Goal: Transaction & Acquisition: Book appointment/travel/reservation

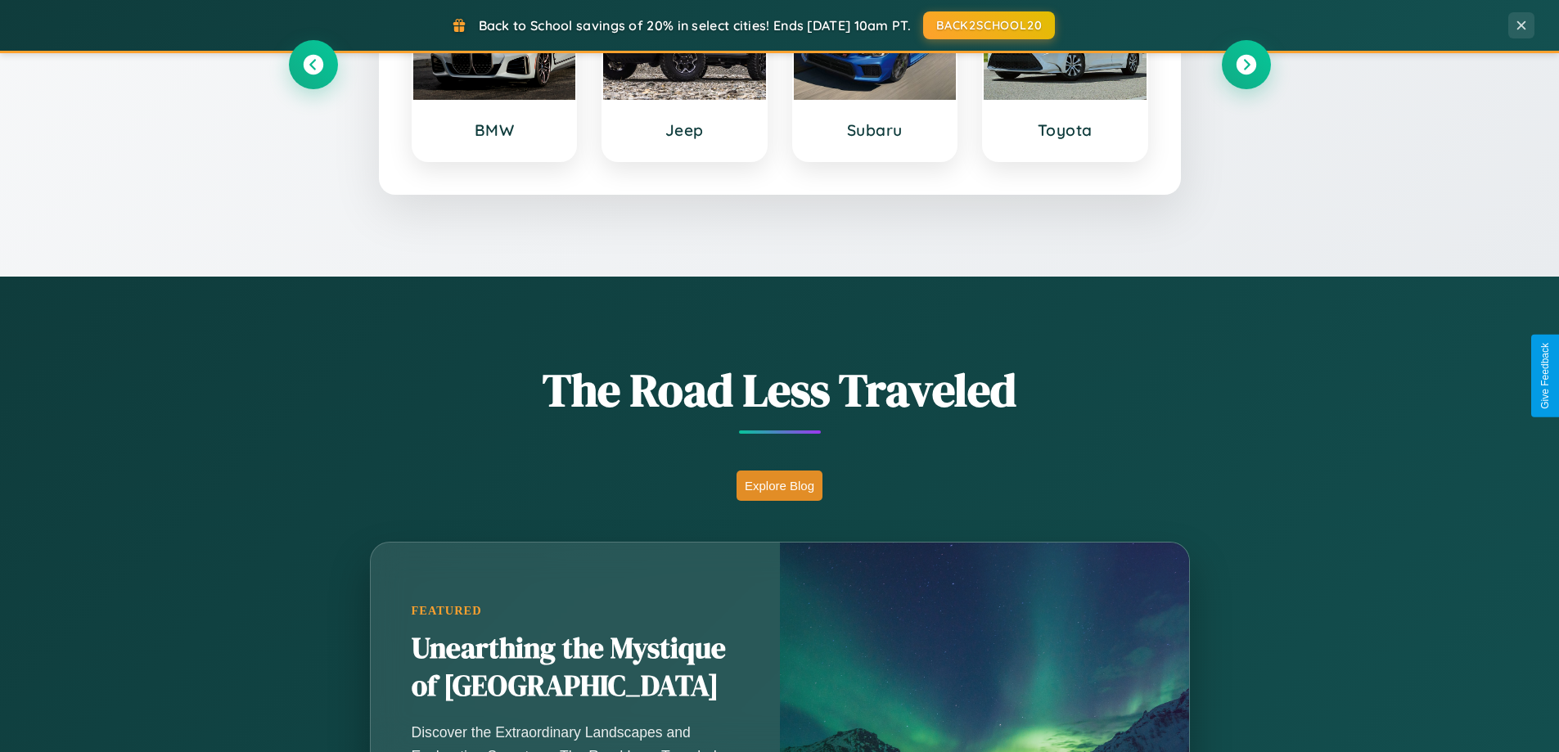
scroll to position [1126, 0]
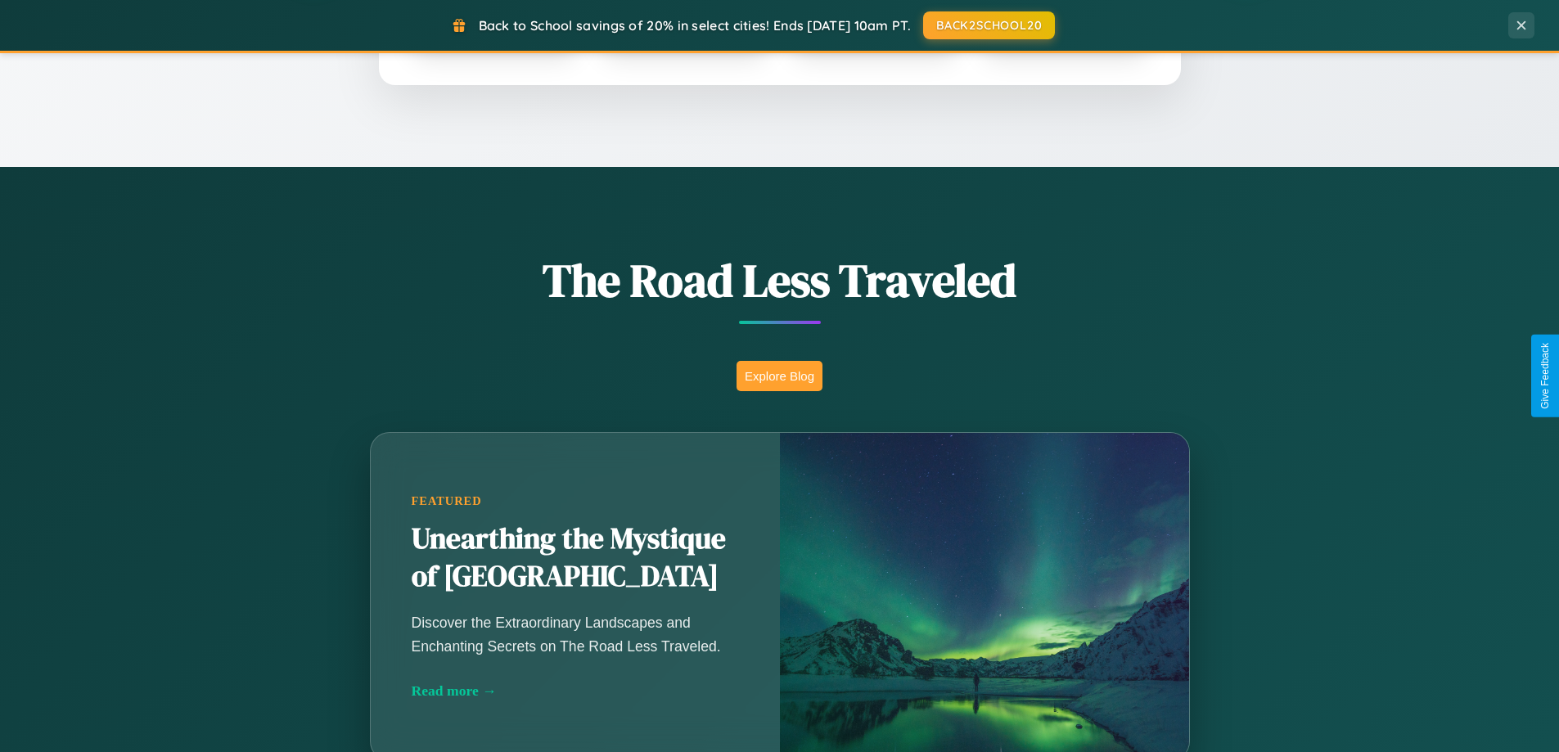
click at [779, 376] on button "Explore Blog" at bounding box center [780, 376] width 86 height 30
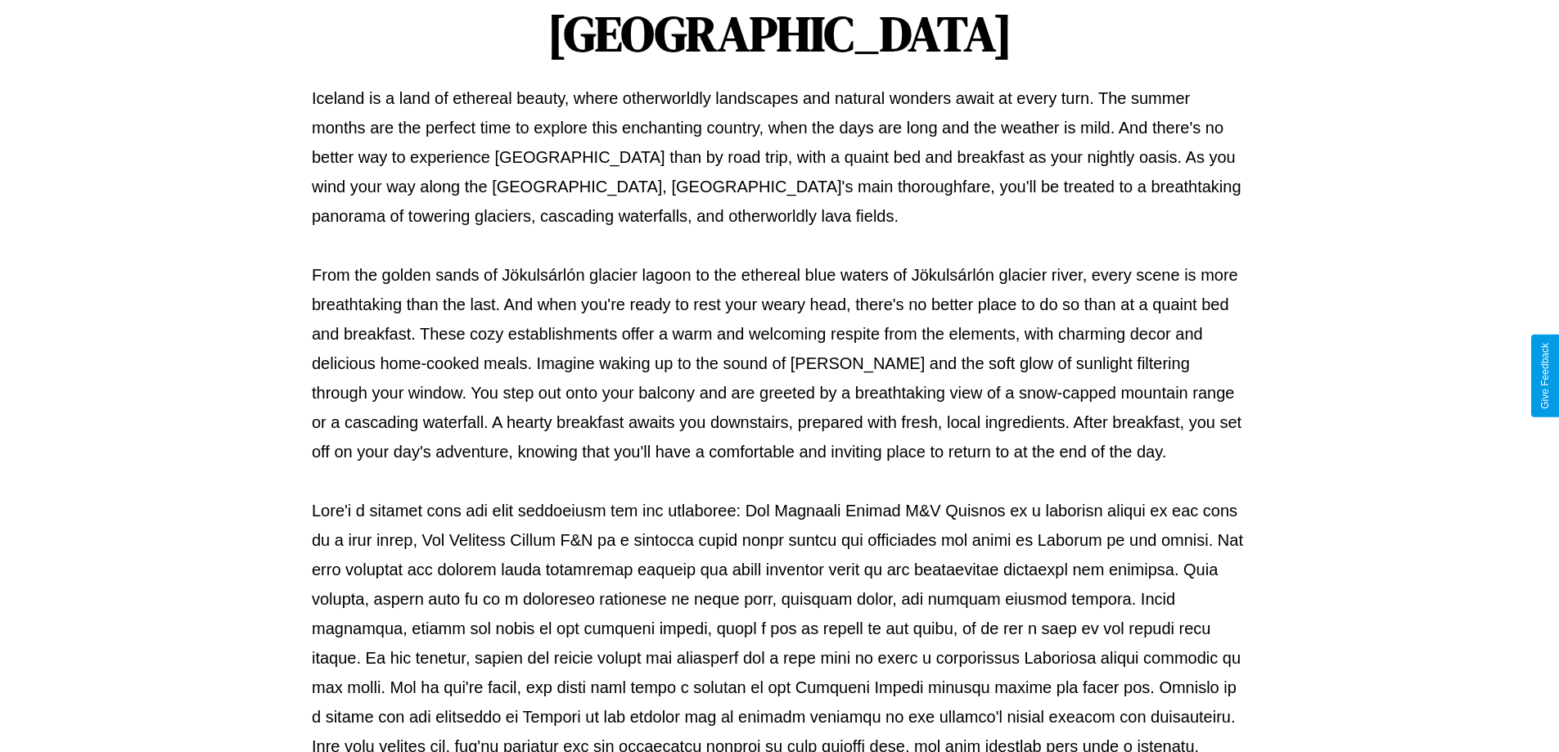
scroll to position [530, 0]
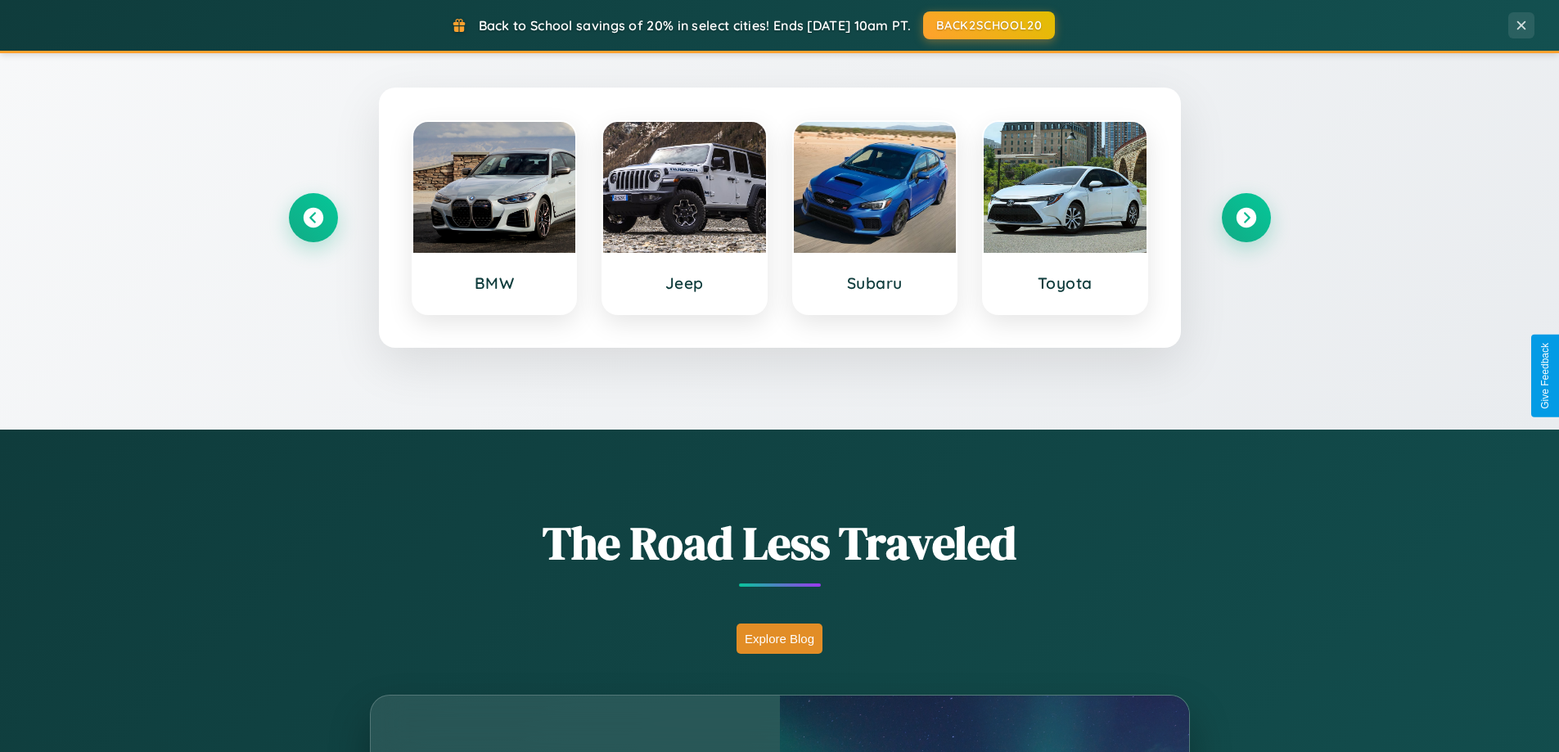
scroll to position [706, 0]
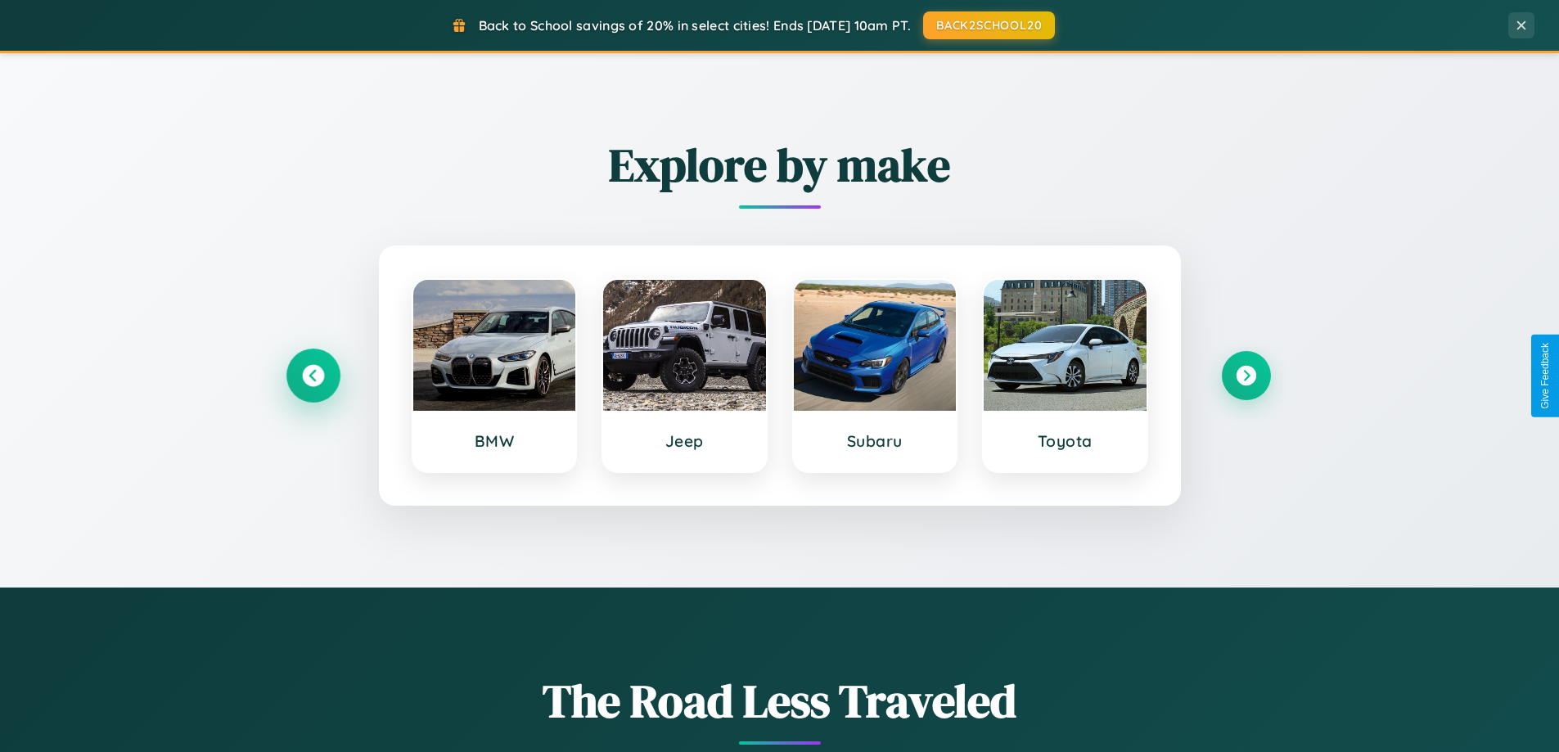
click at [313, 376] on icon at bounding box center [313, 376] width 22 height 22
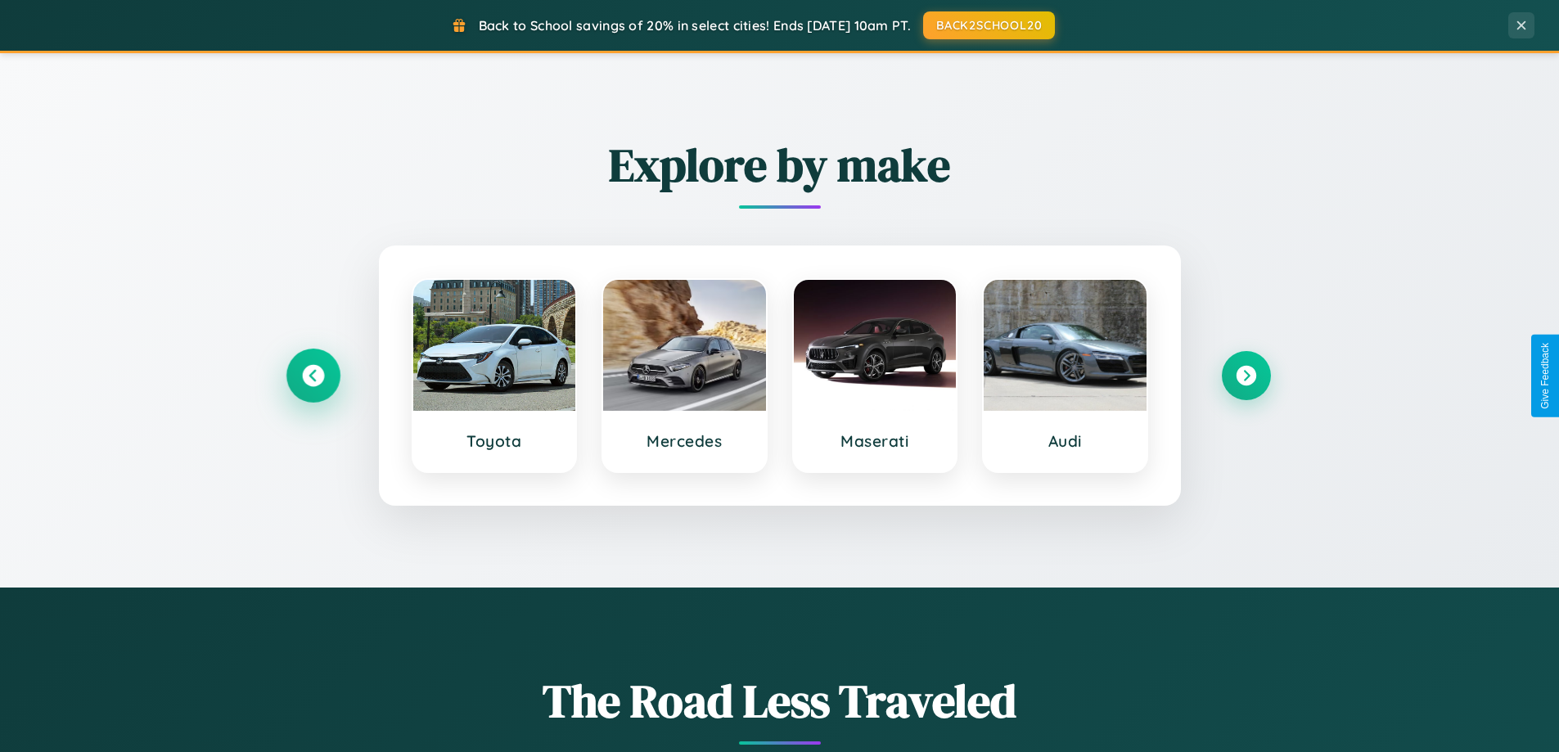
click at [313, 376] on icon at bounding box center [313, 376] width 22 height 22
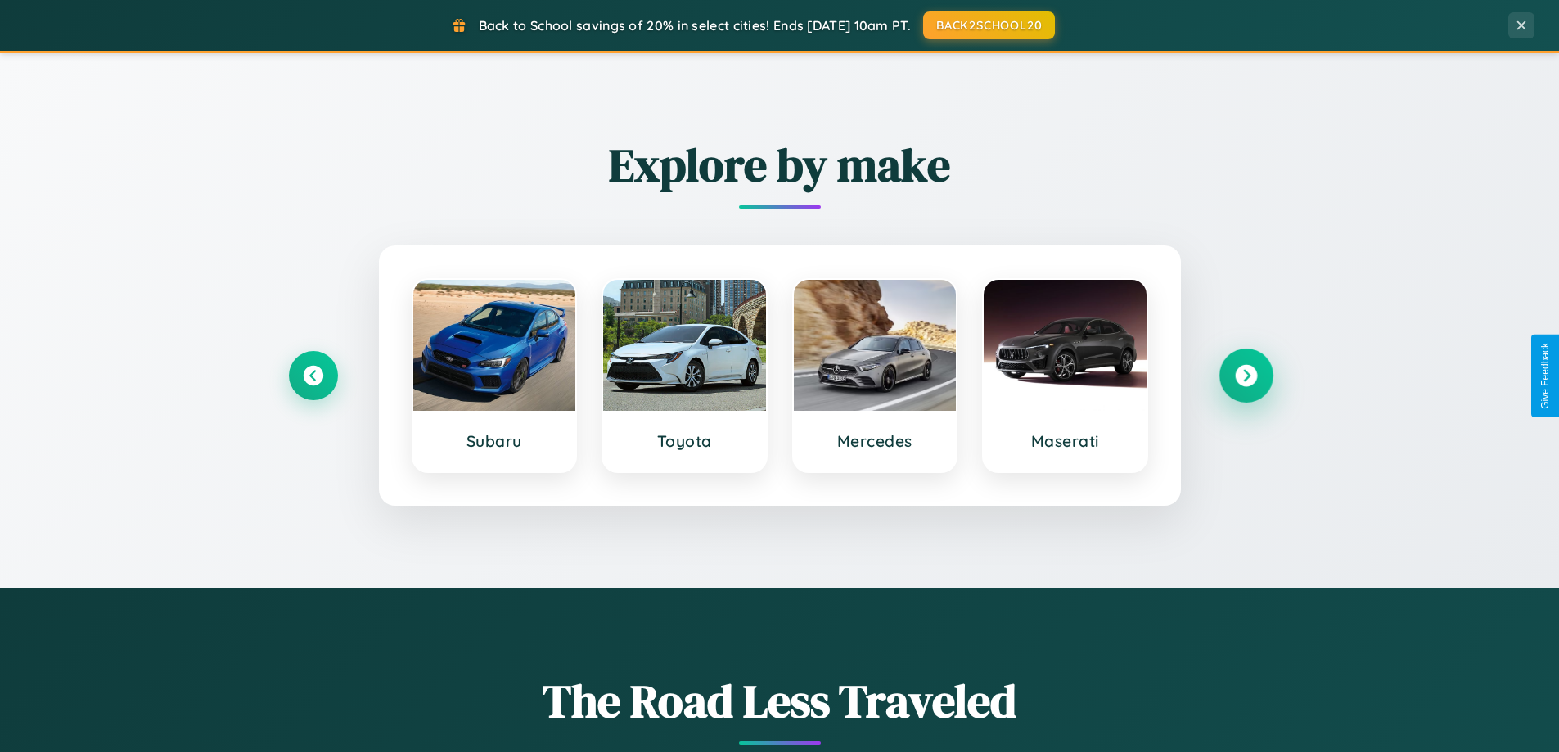
click at [1246, 376] on icon at bounding box center [1246, 376] width 22 height 22
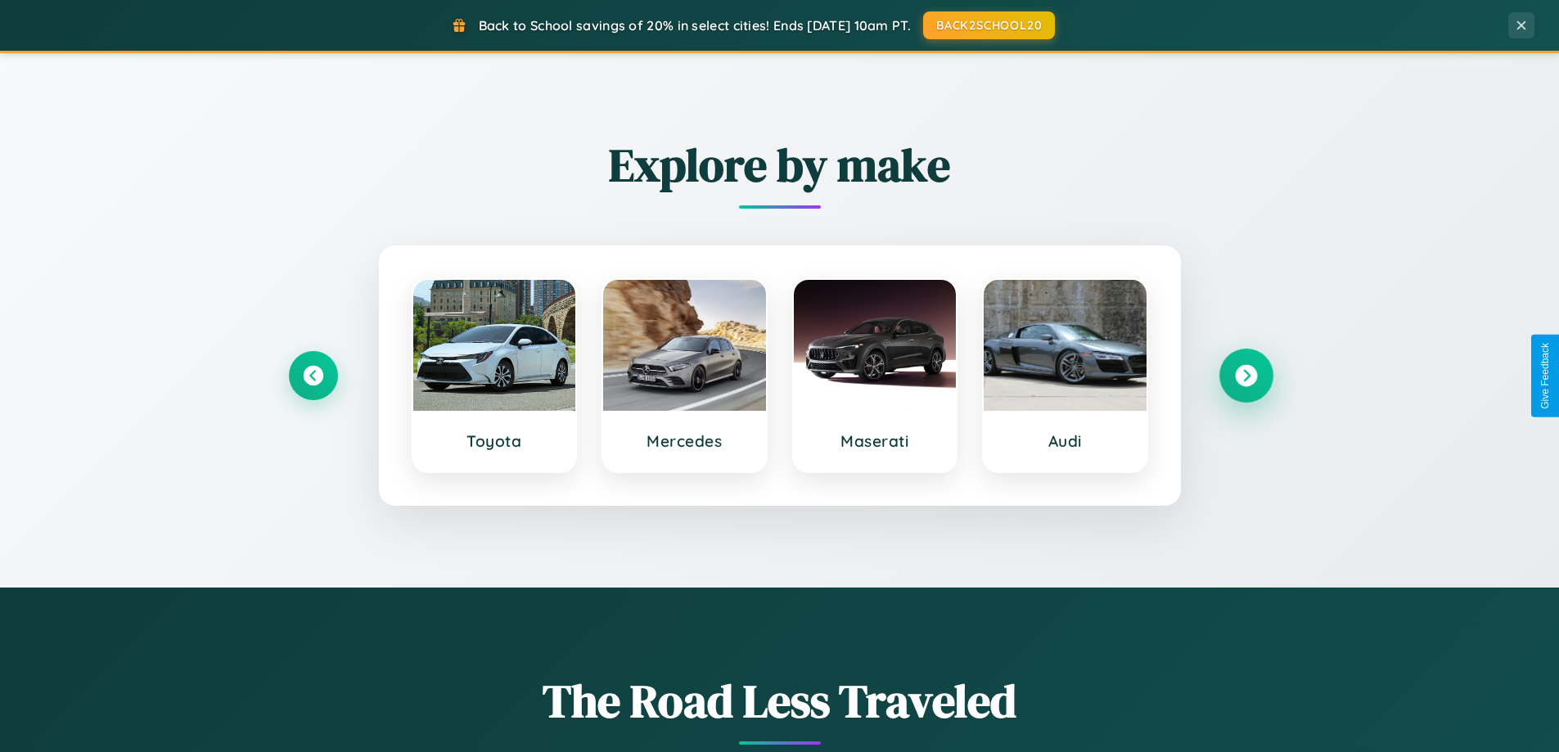
click at [1246, 376] on icon at bounding box center [1246, 376] width 22 height 22
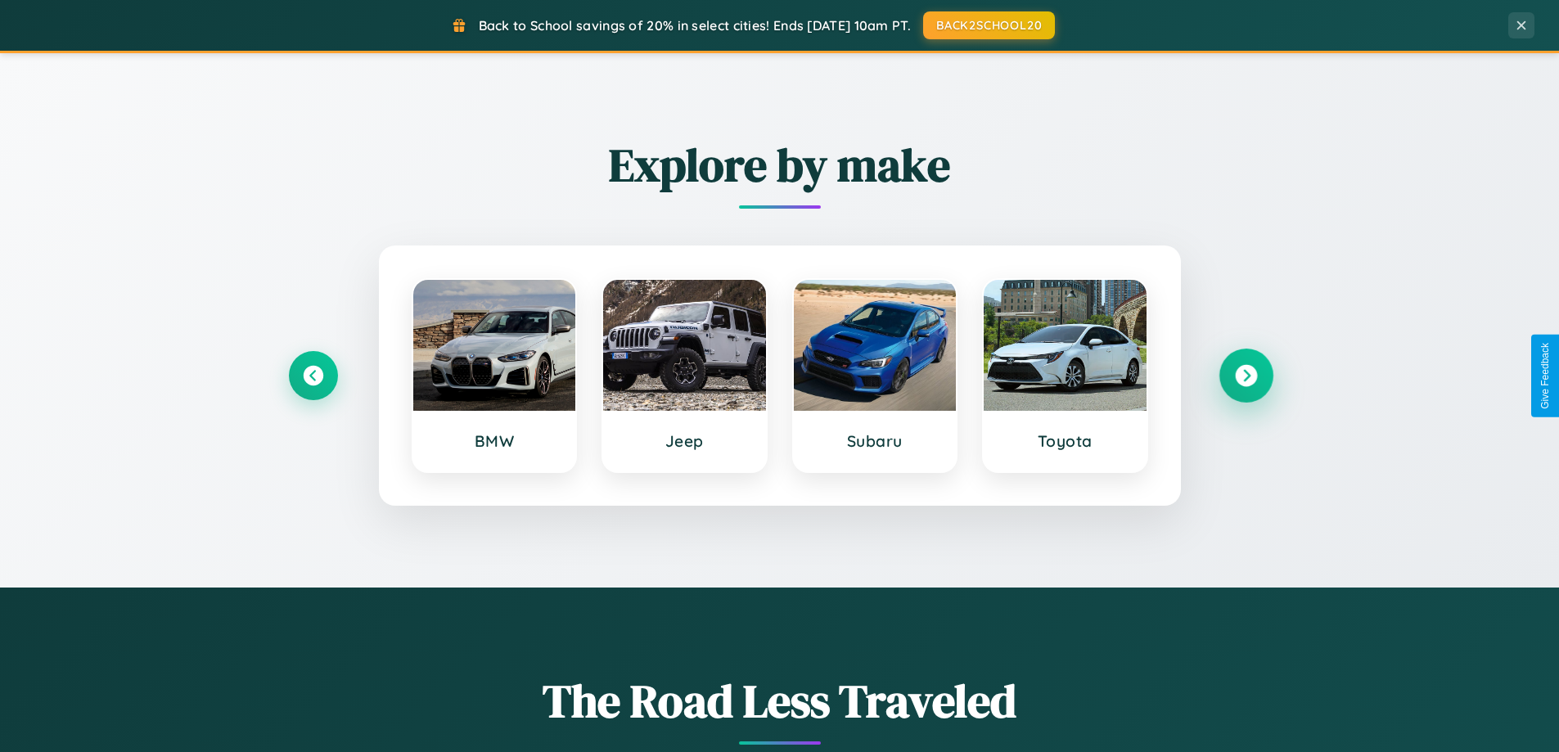
click at [1246, 376] on icon at bounding box center [1246, 376] width 22 height 22
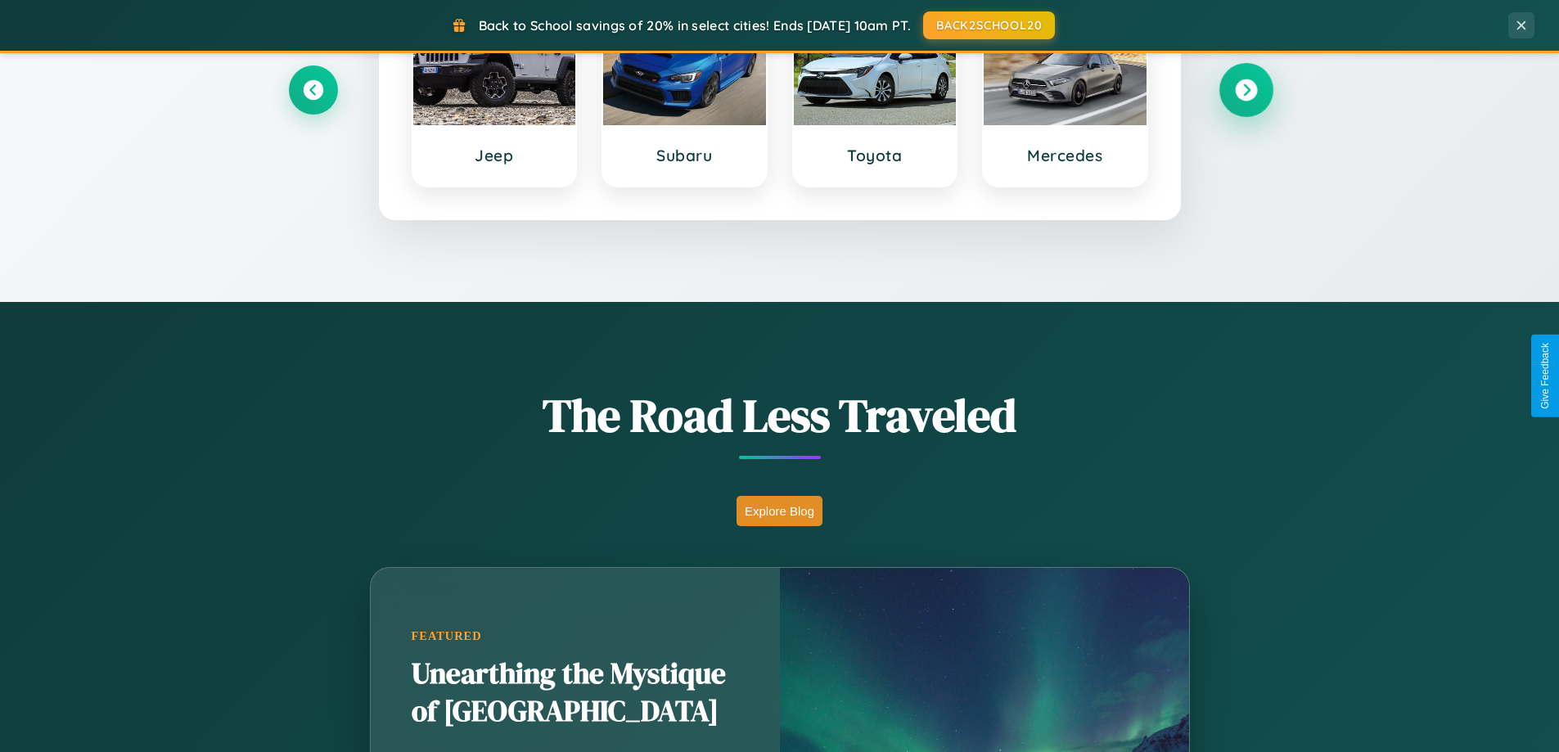
scroll to position [3150, 0]
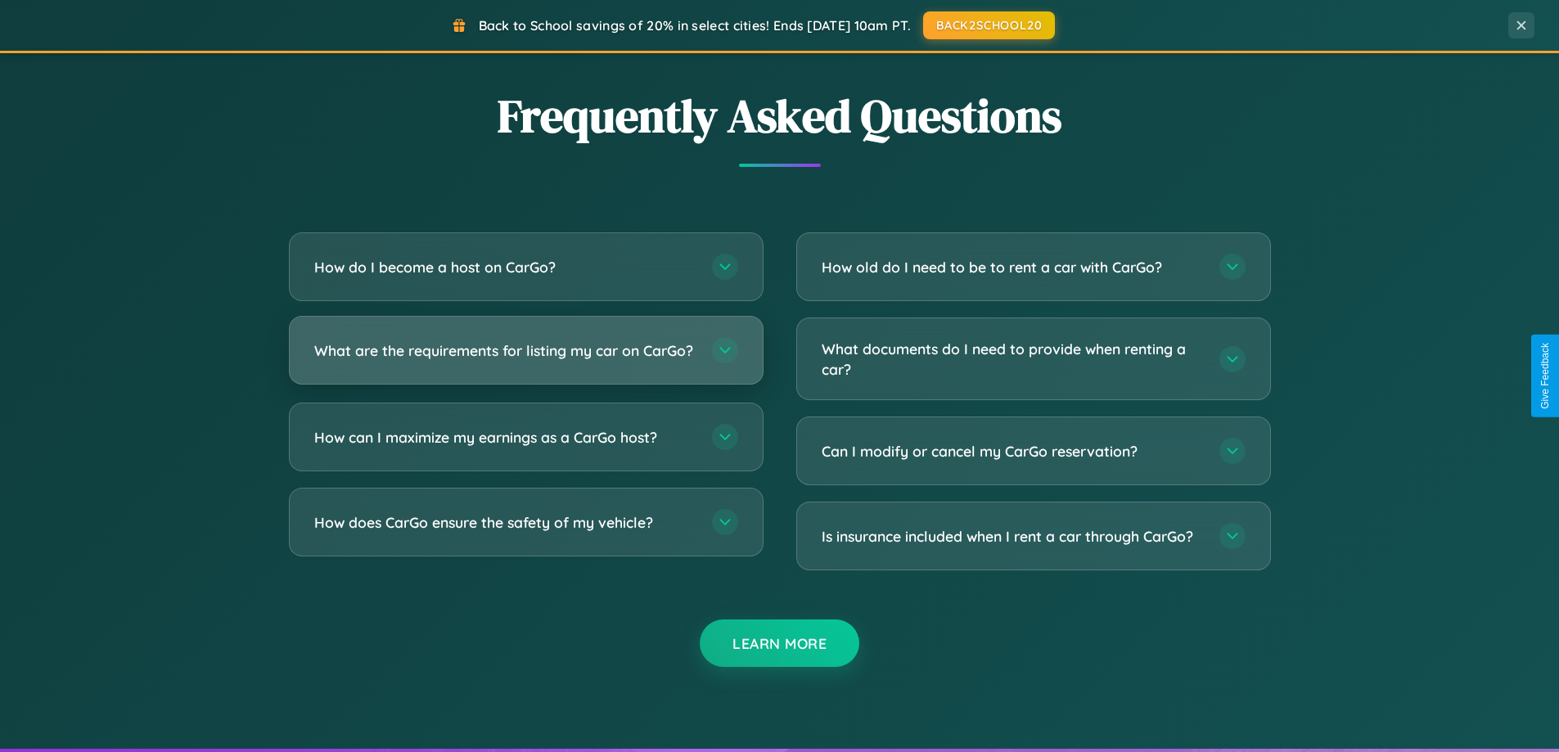
click at [526, 358] on h3 "What are the requirements for listing my car on CarGo?" at bounding box center [504, 351] width 381 height 20
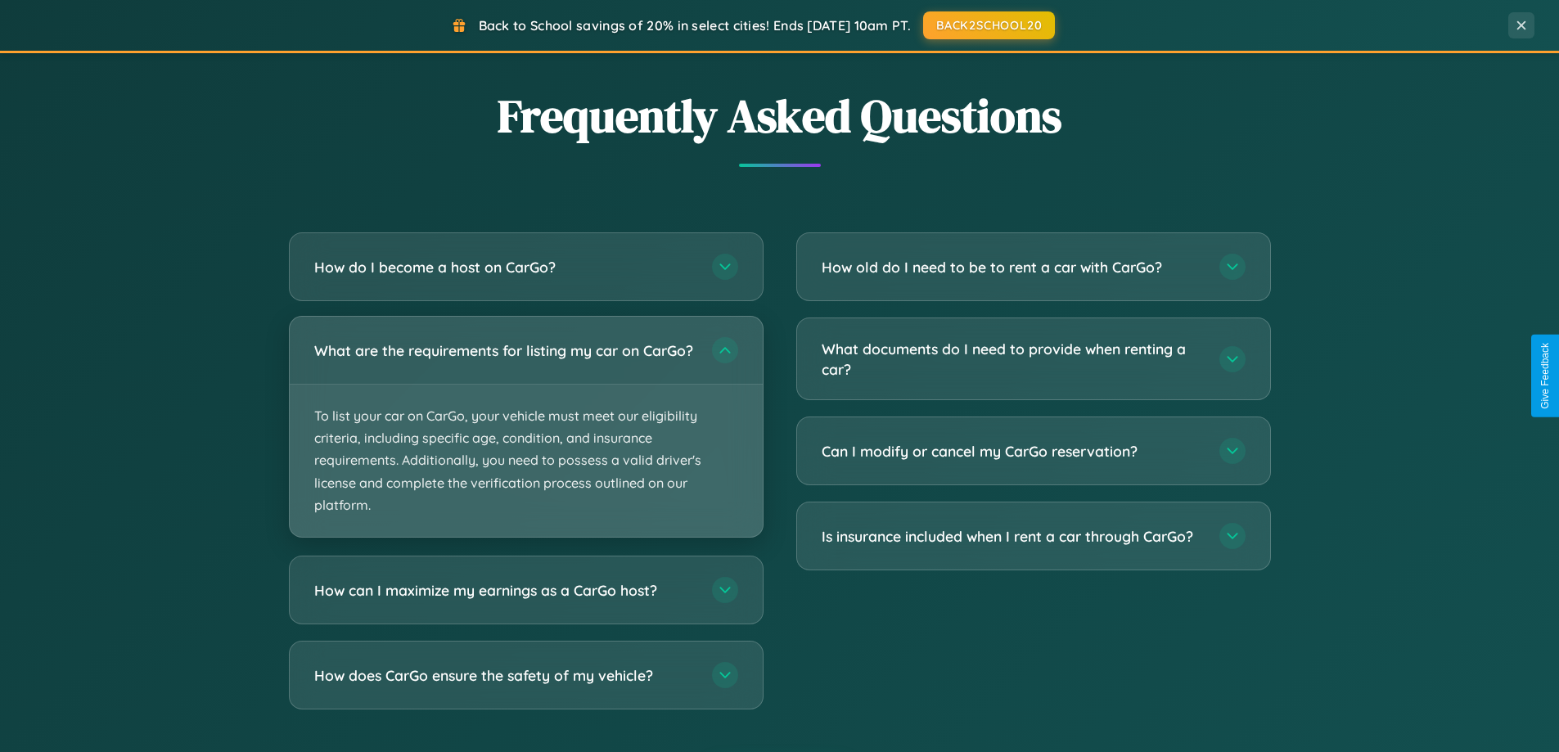
click at [526, 434] on p "To list your car on CarGo, your vehicle must meet our eligibility criteria, inc…" at bounding box center [526, 461] width 473 height 152
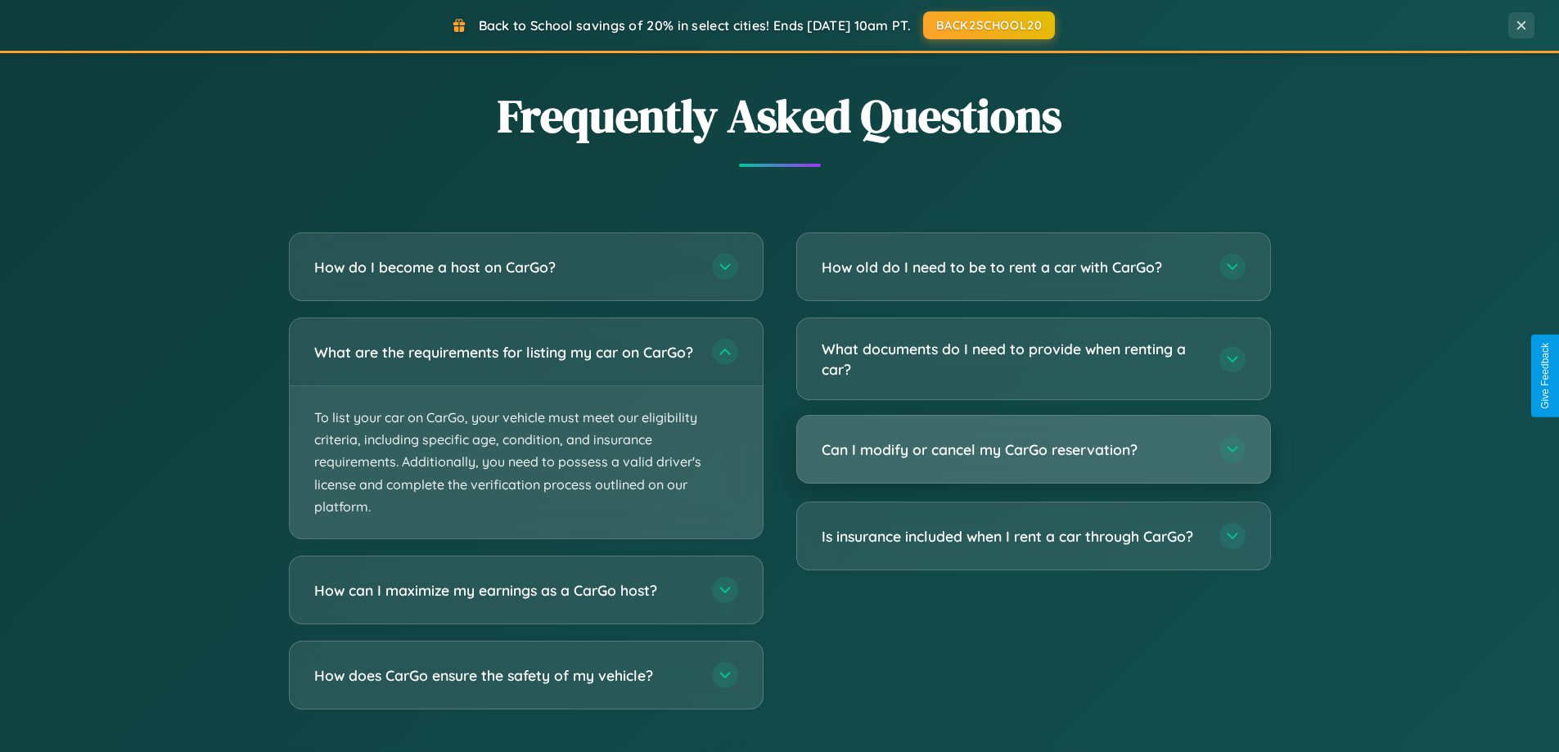
click at [1033, 451] on h3 "Can I modify or cancel my CarGo reservation?" at bounding box center [1012, 450] width 381 height 20
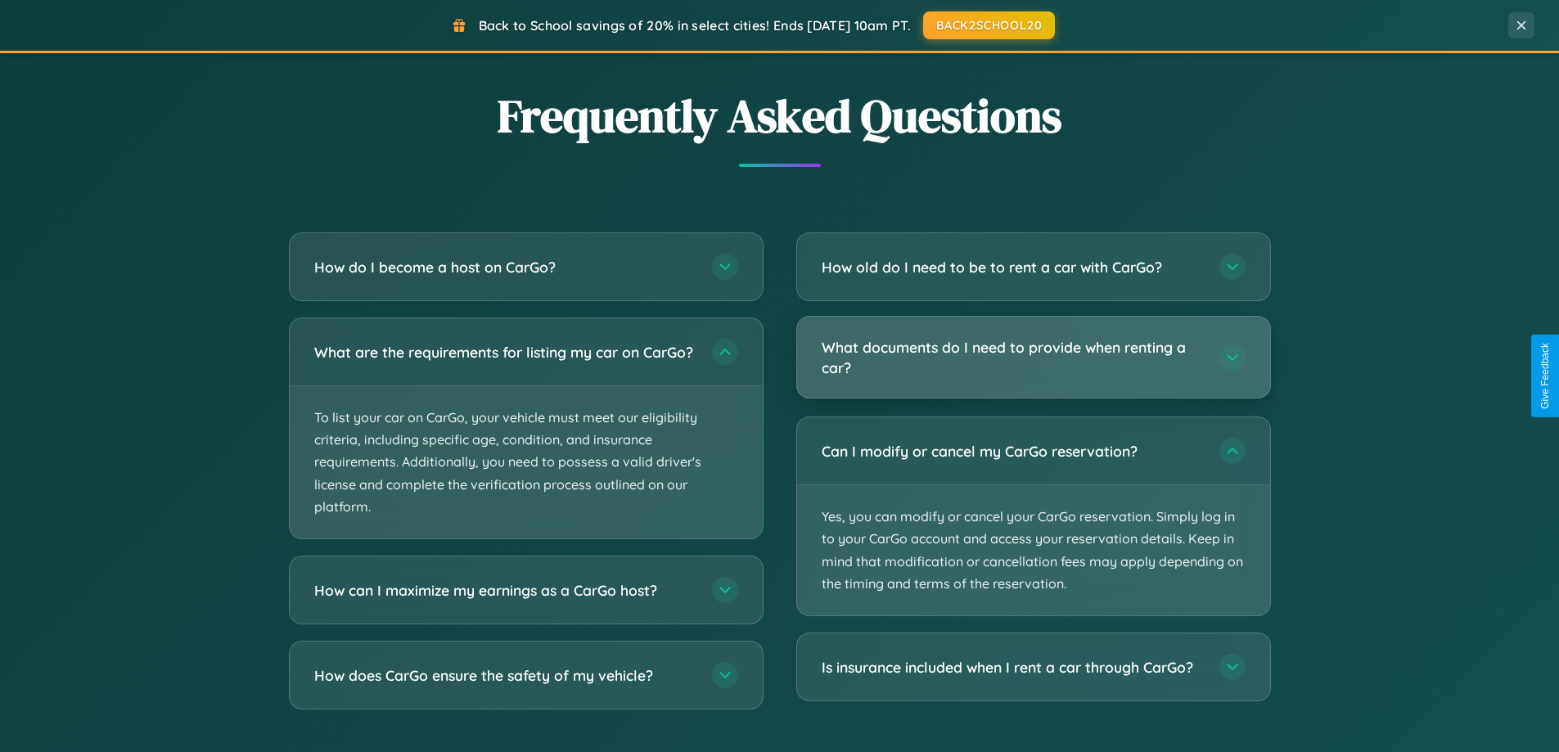
click at [1033, 358] on h3 "What documents do I need to provide when renting a car?" at bounding box center [1012, 357] width 381 height 40
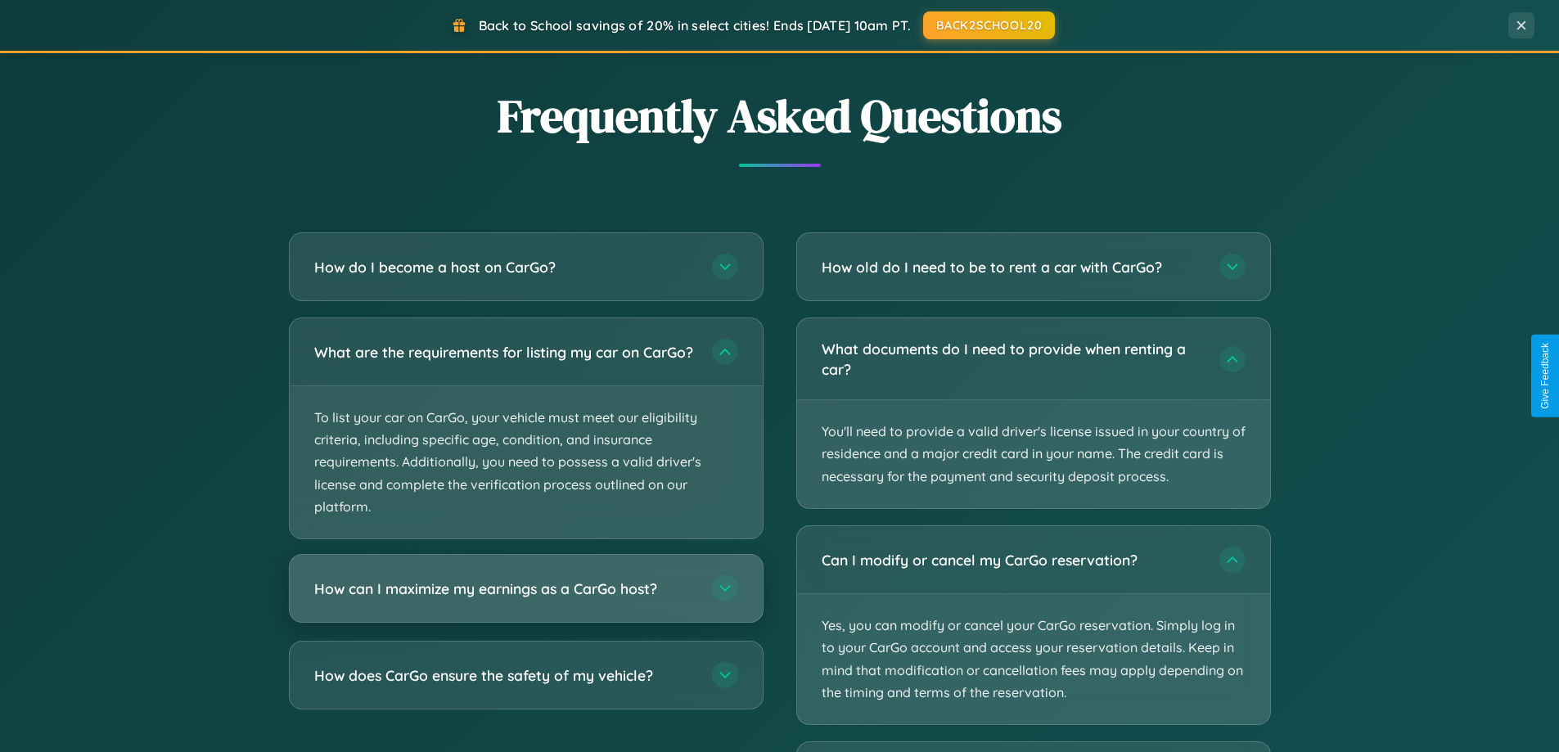
click at [526, 599] on h3 "How can I maximize my earnings as a CarGo host?" at bounding box center [504, 589] width 381 height 20
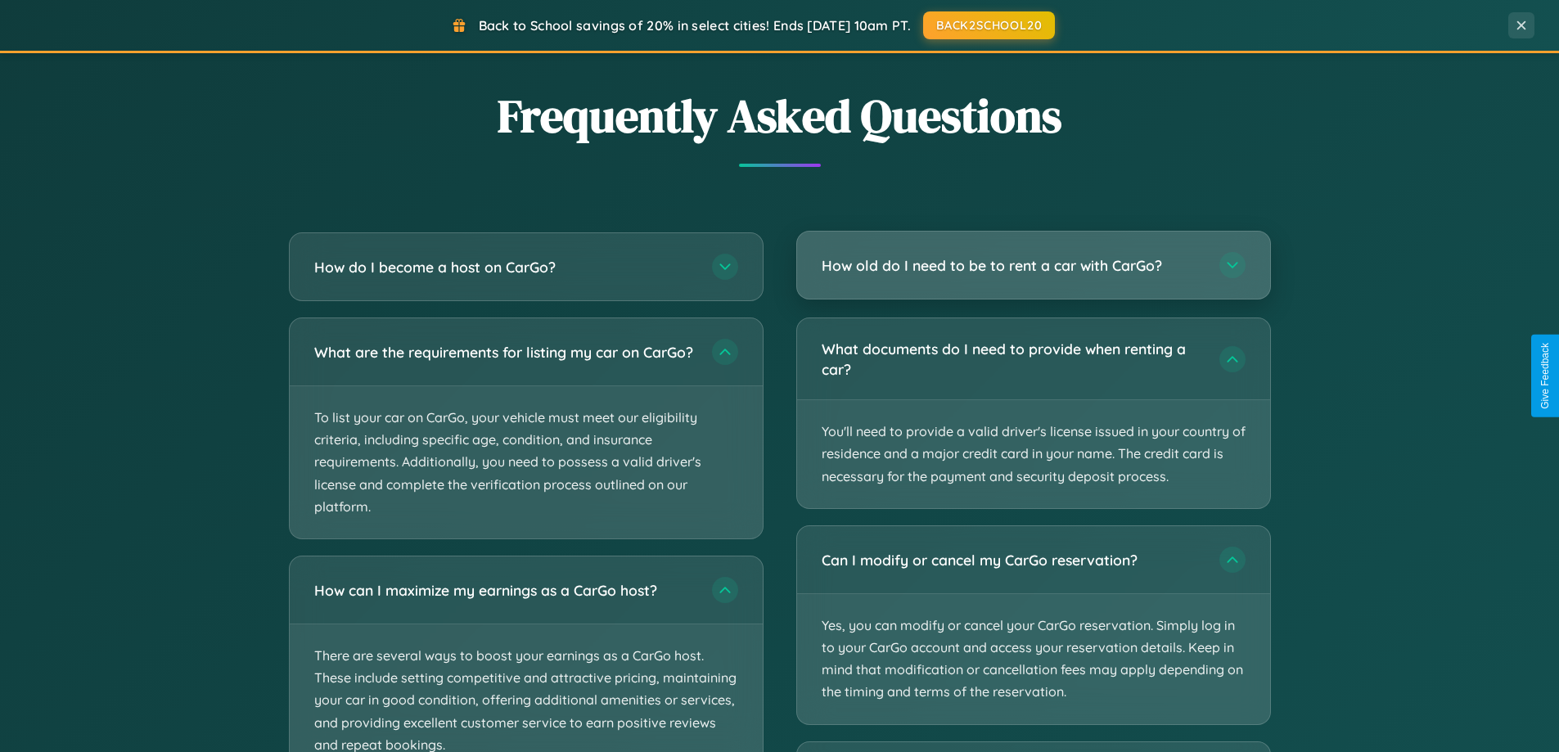
click at [1033, 267] on h3 "How old do I need to be to rent a car with CarGo?" at bounding box center [1012, 265] width 381 height 20
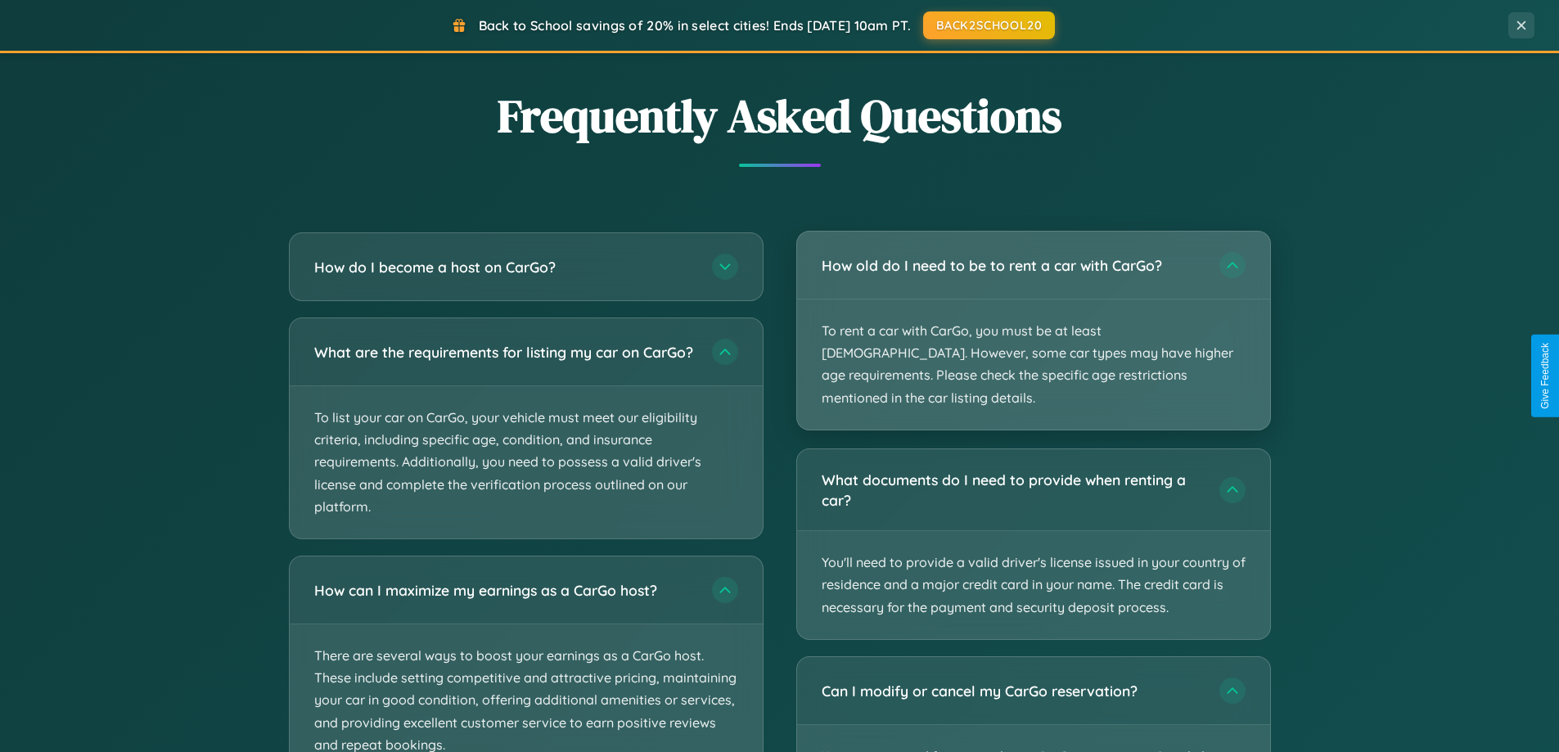
scroll to position [2630, 0]
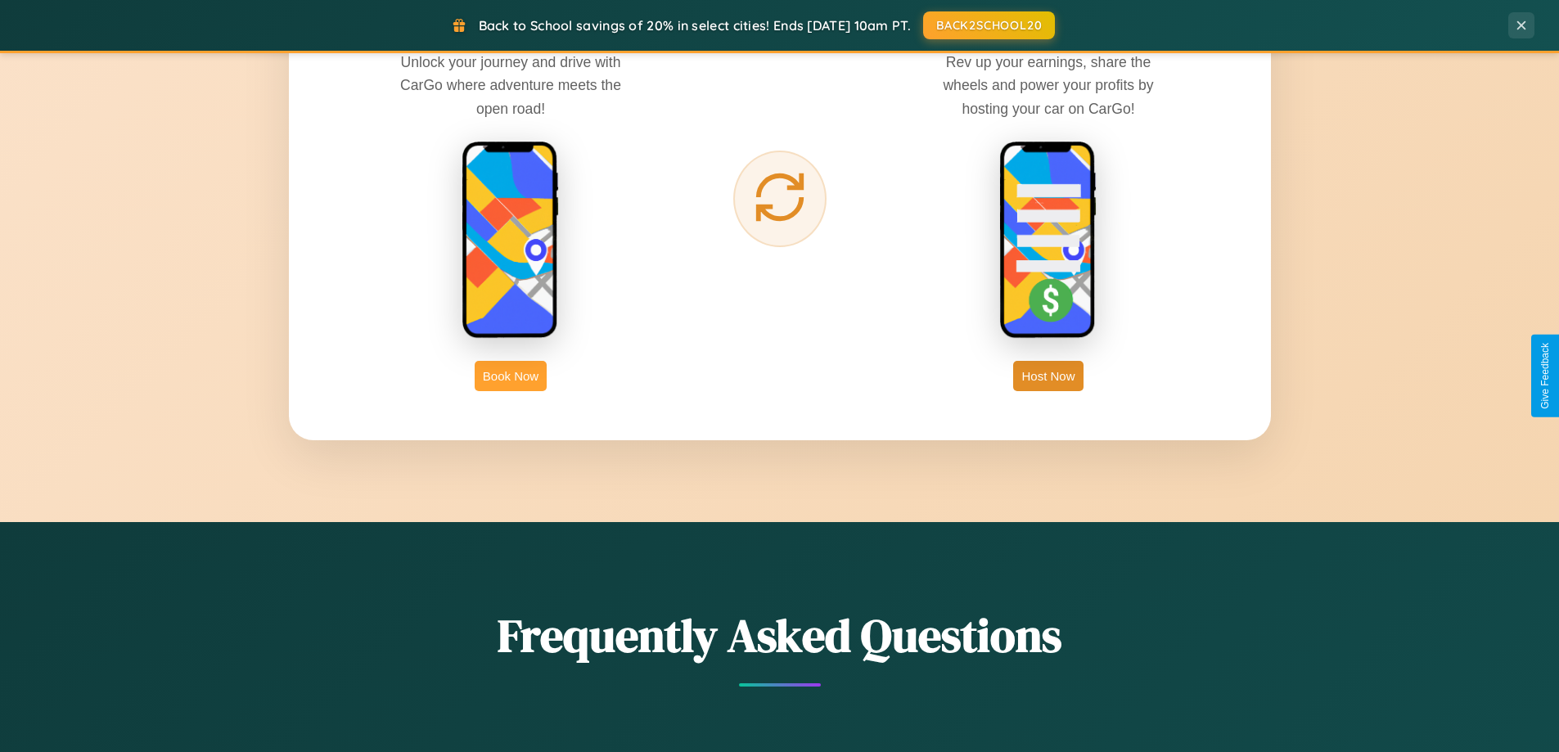
click at [511, 376] on button "Book Now" at bounding box center [511, 376] width 72 height 30
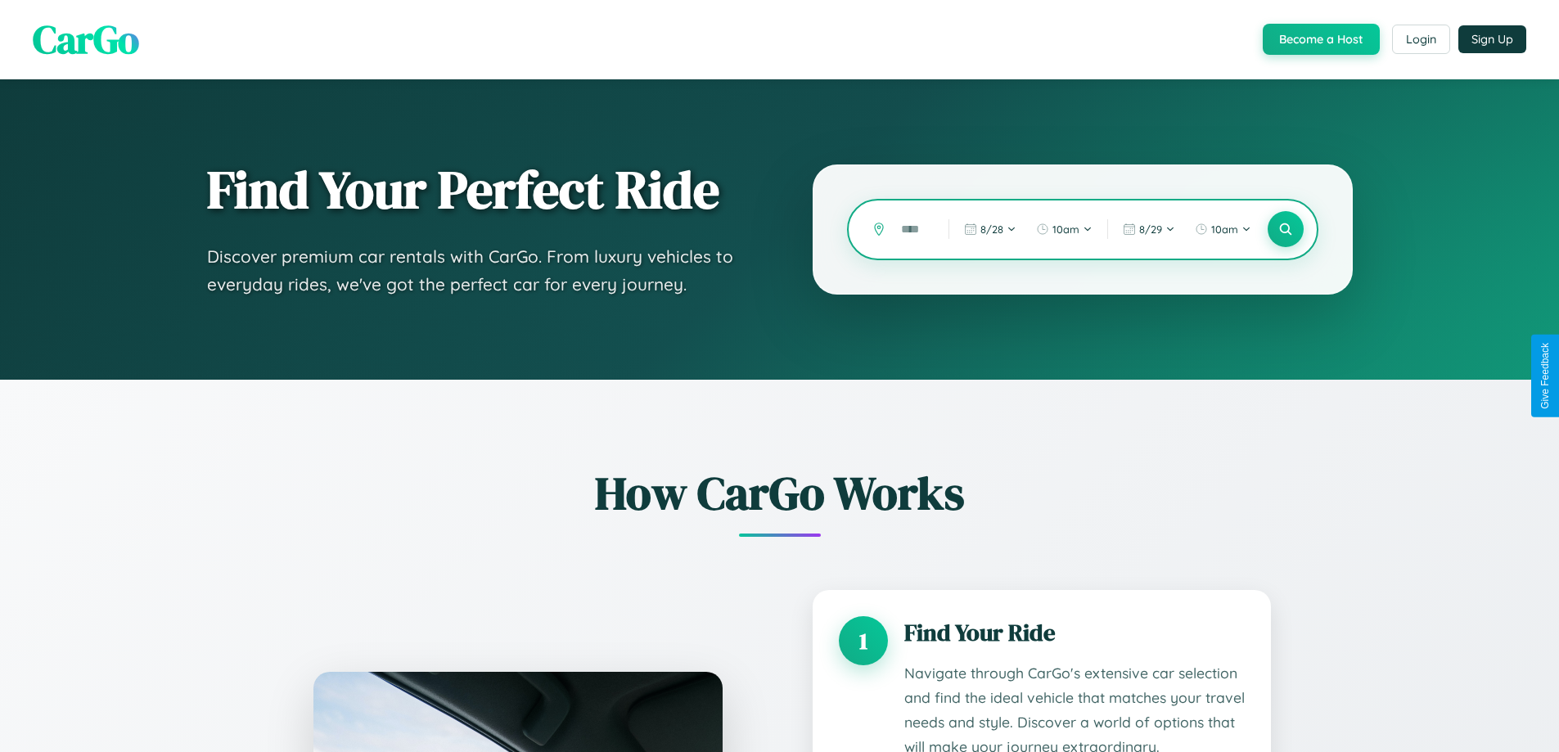
click at [913, 229] on input "text" at bounding box center [912, 229] width 39 height 29
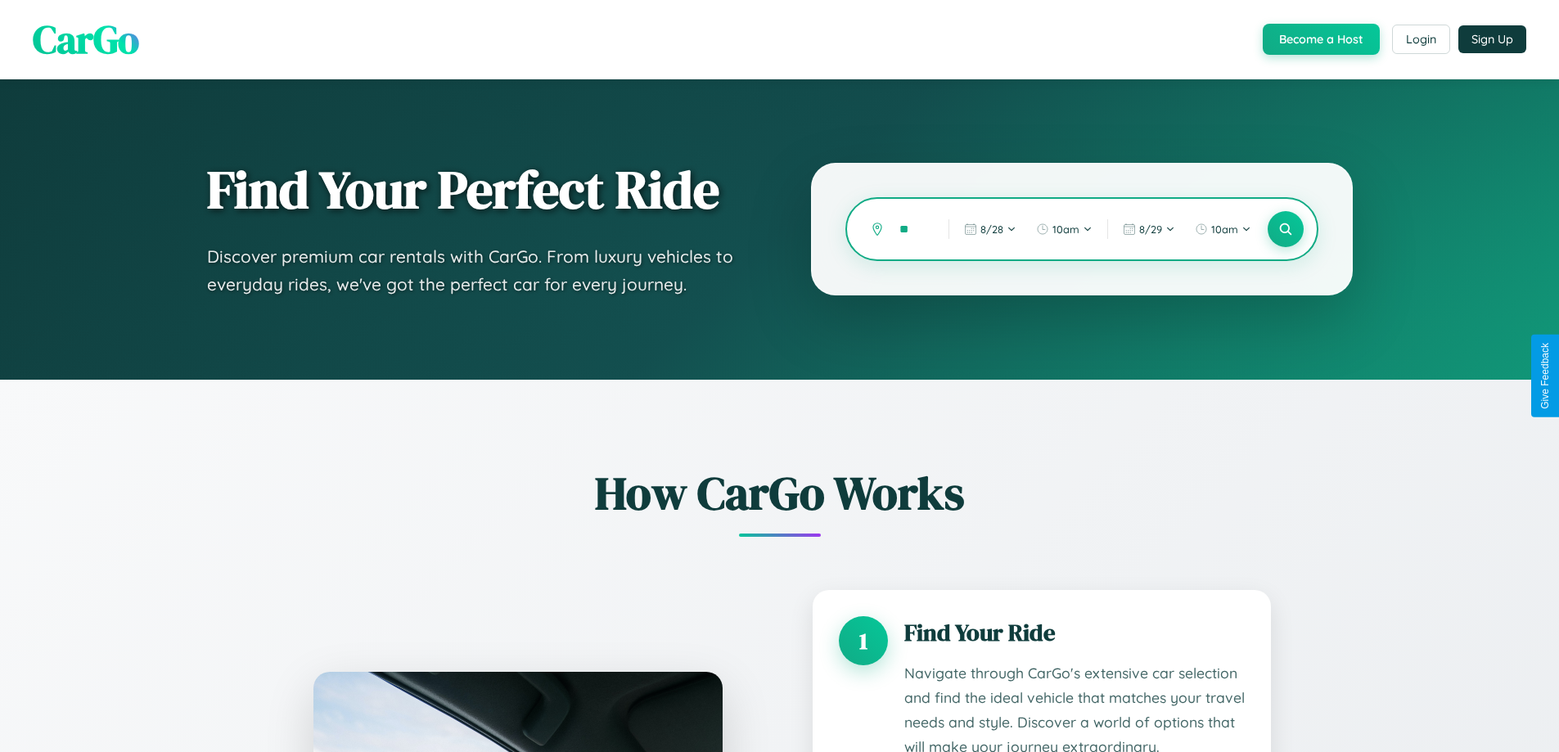
type input "*"
type input "*****"
click at [1285, 229] on icon at bounding box center [1286, 230] width 16 height 16
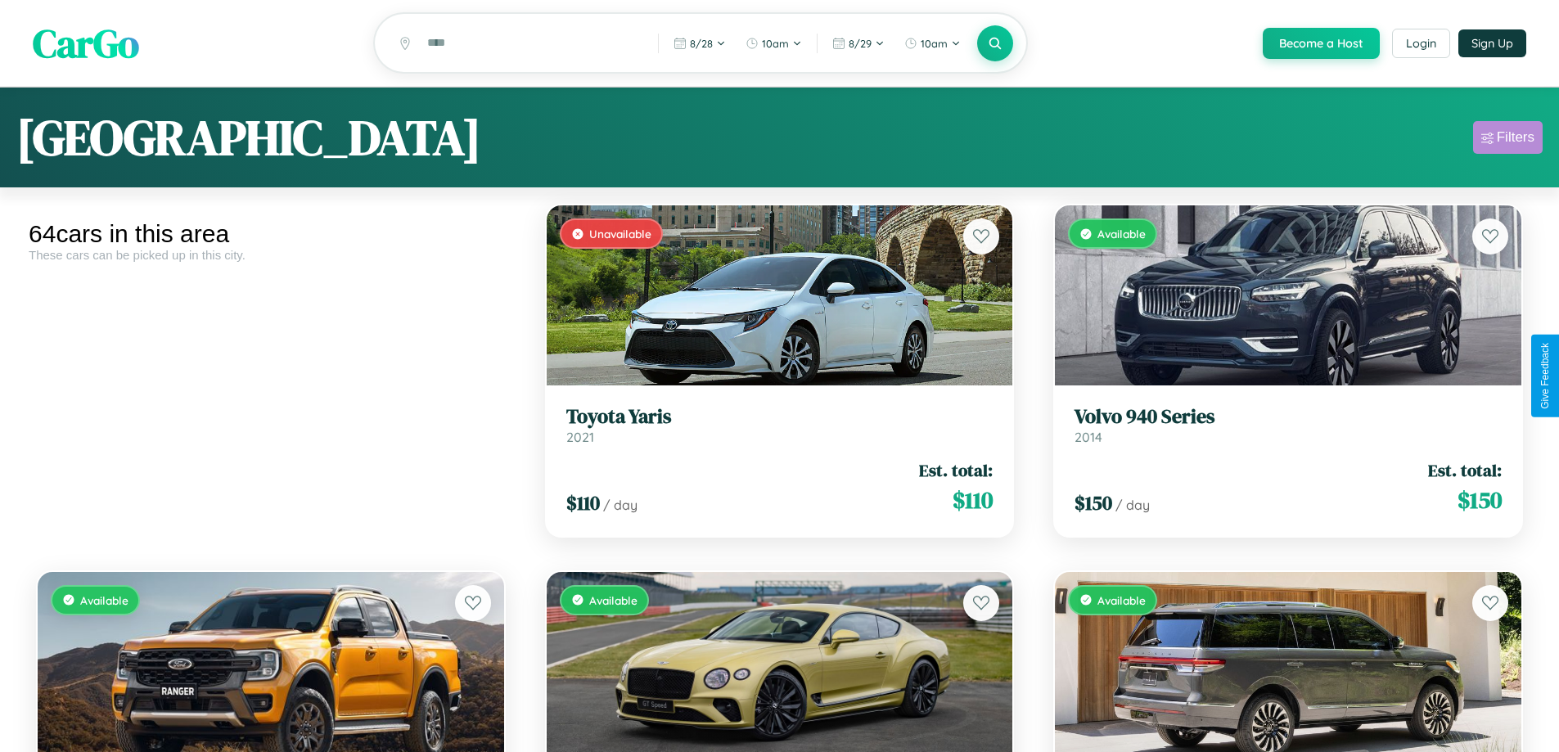
click at [1508, 140] on div "Filters" at bounding box center [1516, 137] width 38 height 16
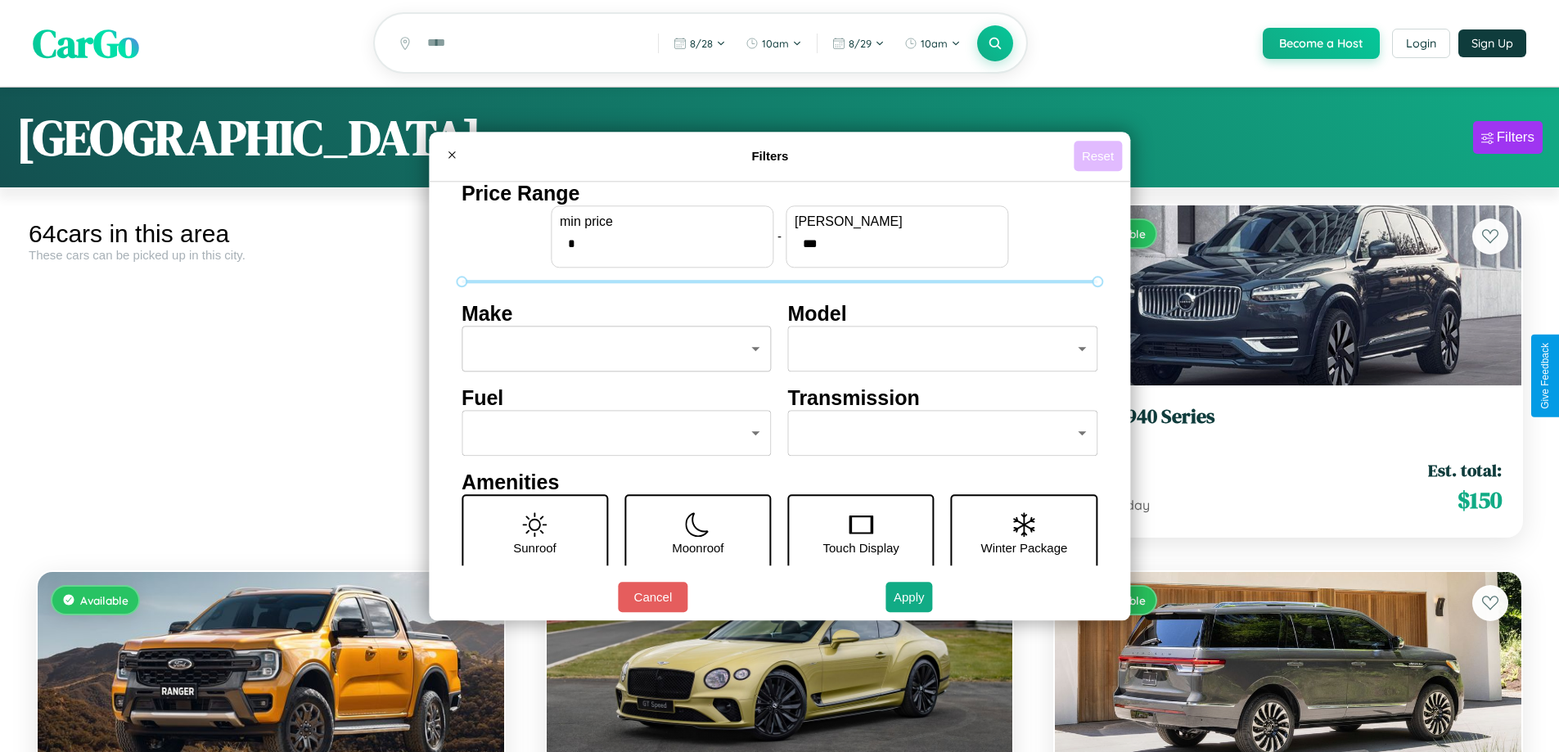
click at [1100, 156] on button "Reset" at bounding box center [1098, 156] width 48 height 30
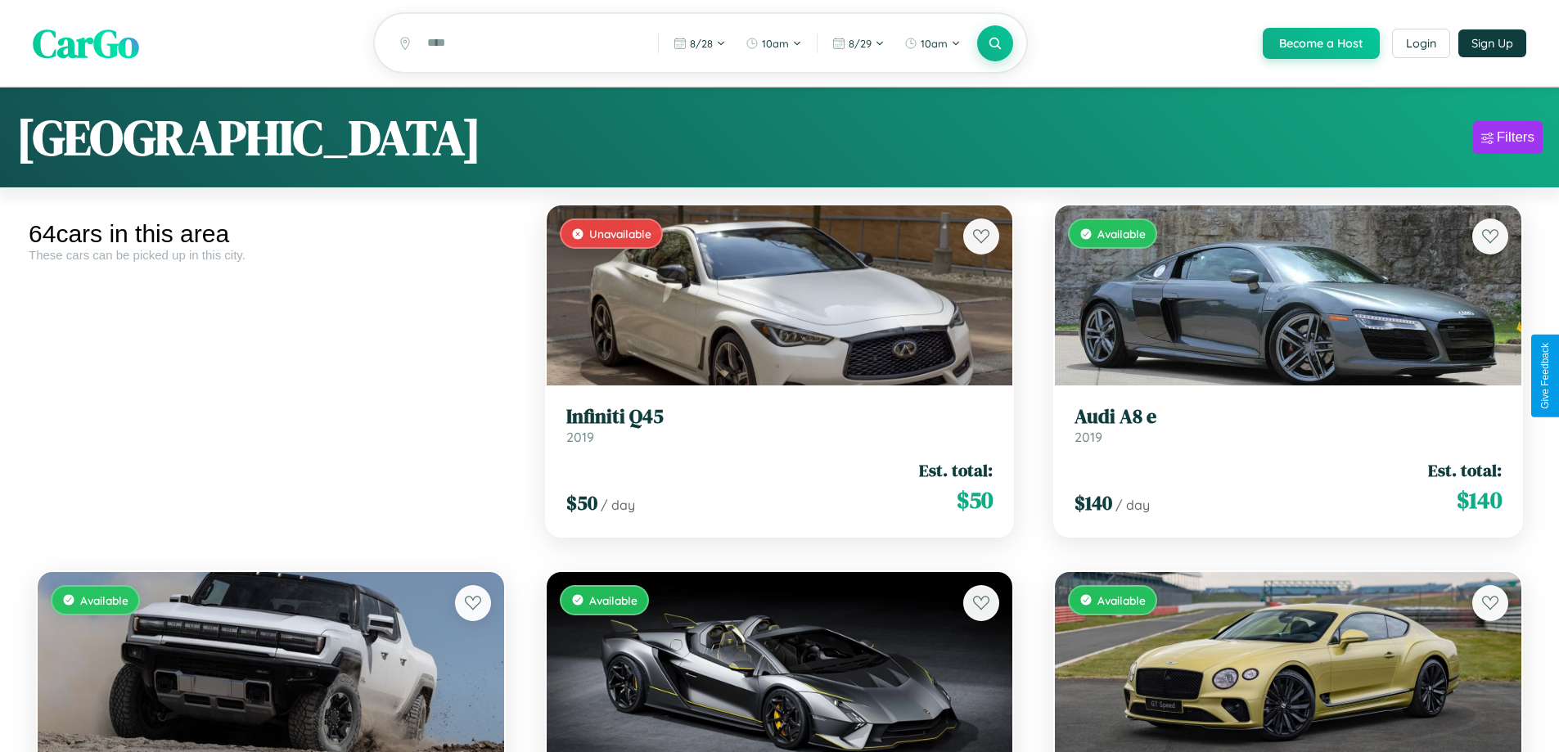
scroll to position [3423, 0]
